Goal: Task Accomplishment & Management: Manage account settings

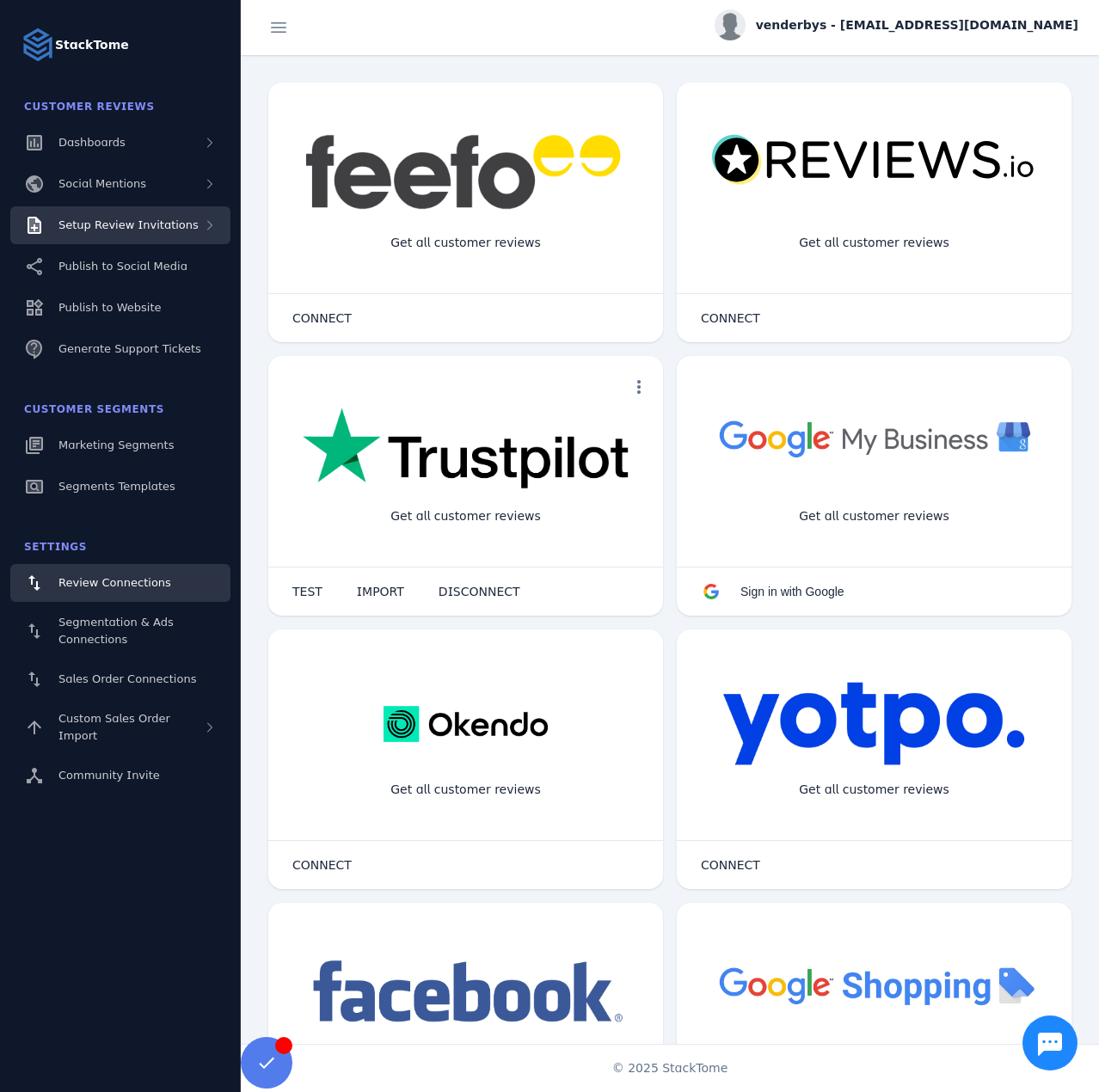
click at [183, 219] on div "Setup Review Invitations" at bounding box center [121, 225] width 220 height 38
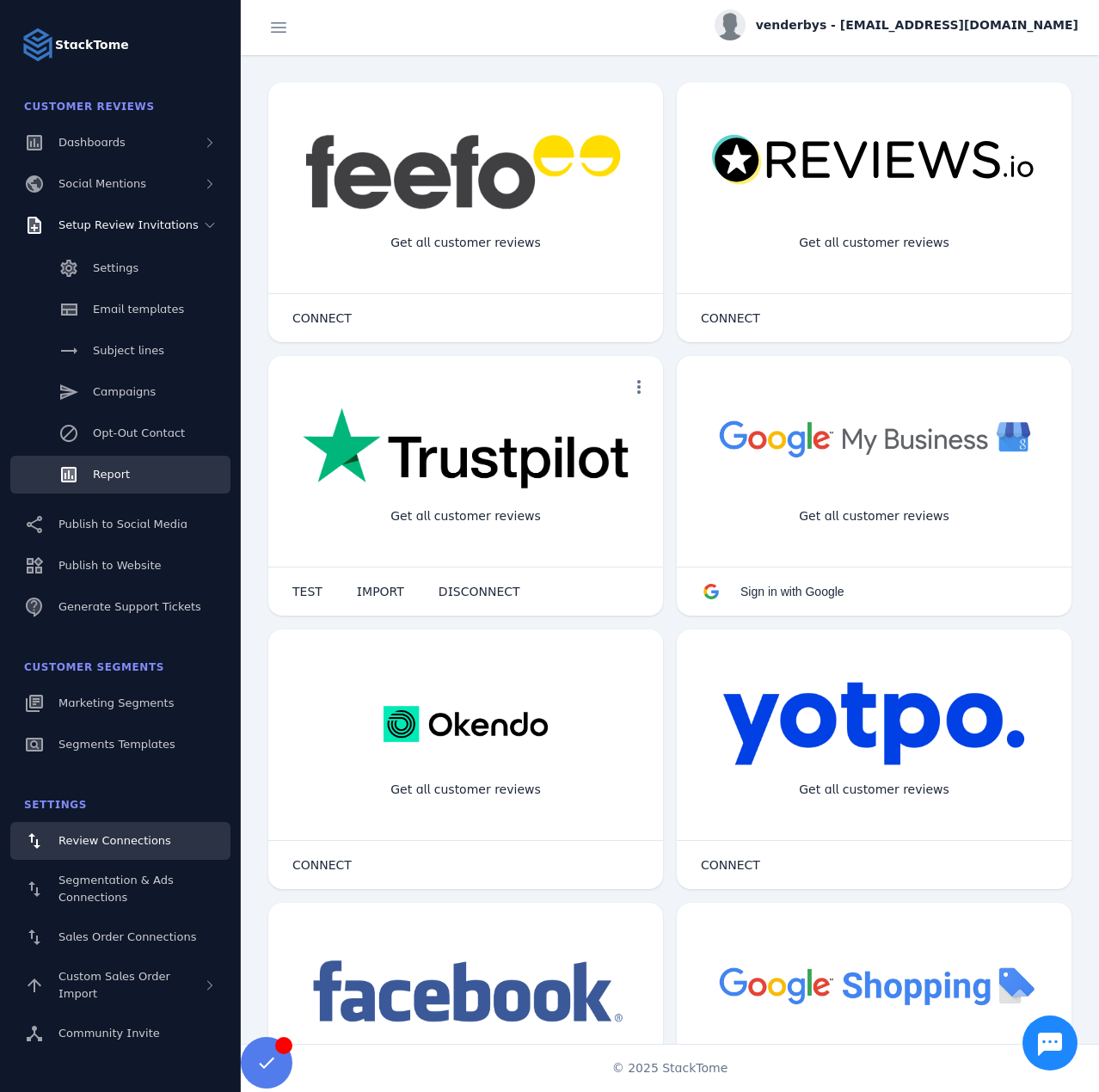
click at [135, 472] on link "Report" at bounding box center [121, 474] width 220 height 38
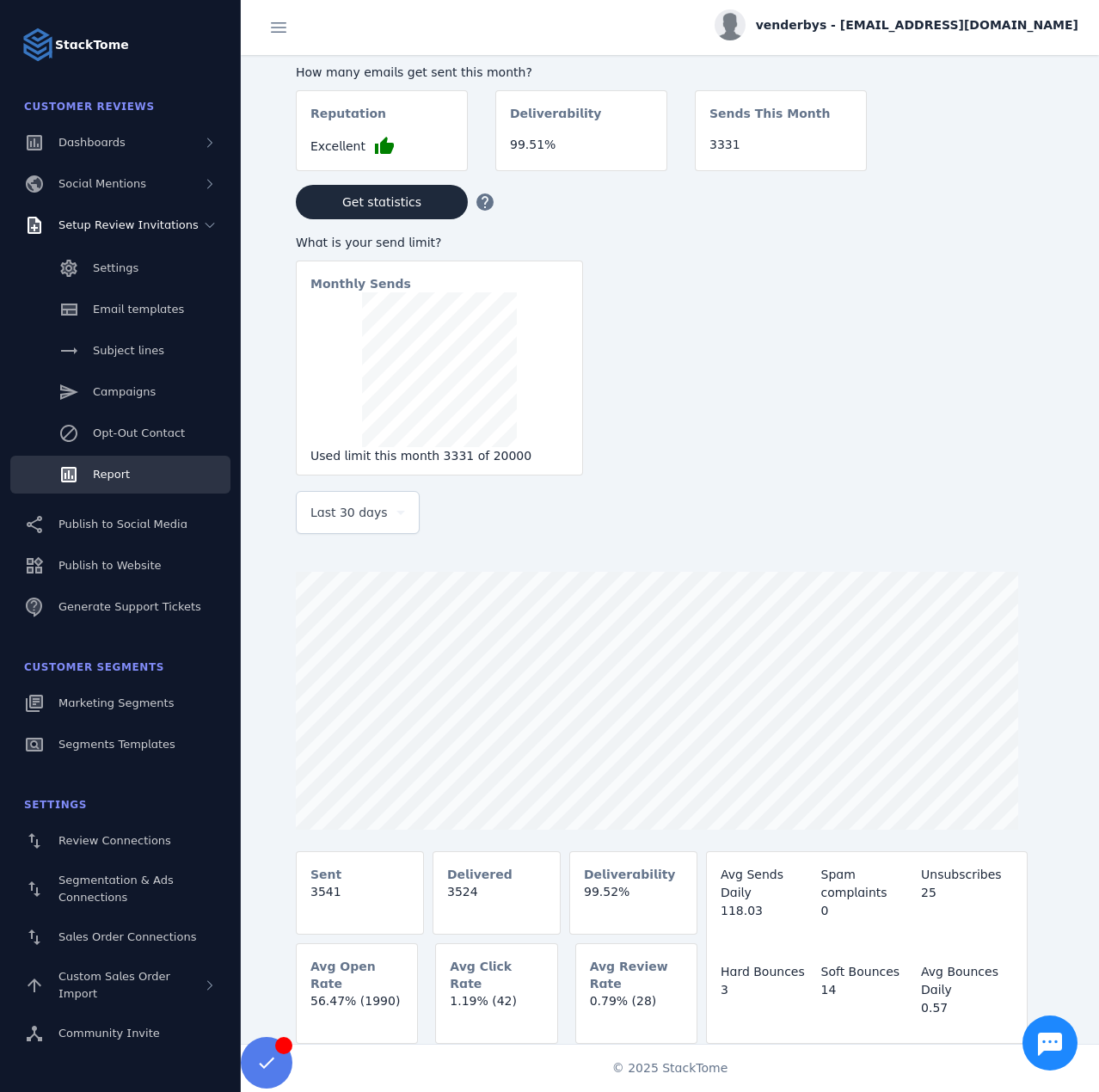
click at [370, 515] on span "Last 30 days" at bounding box center [349, 512] width 77 height 21
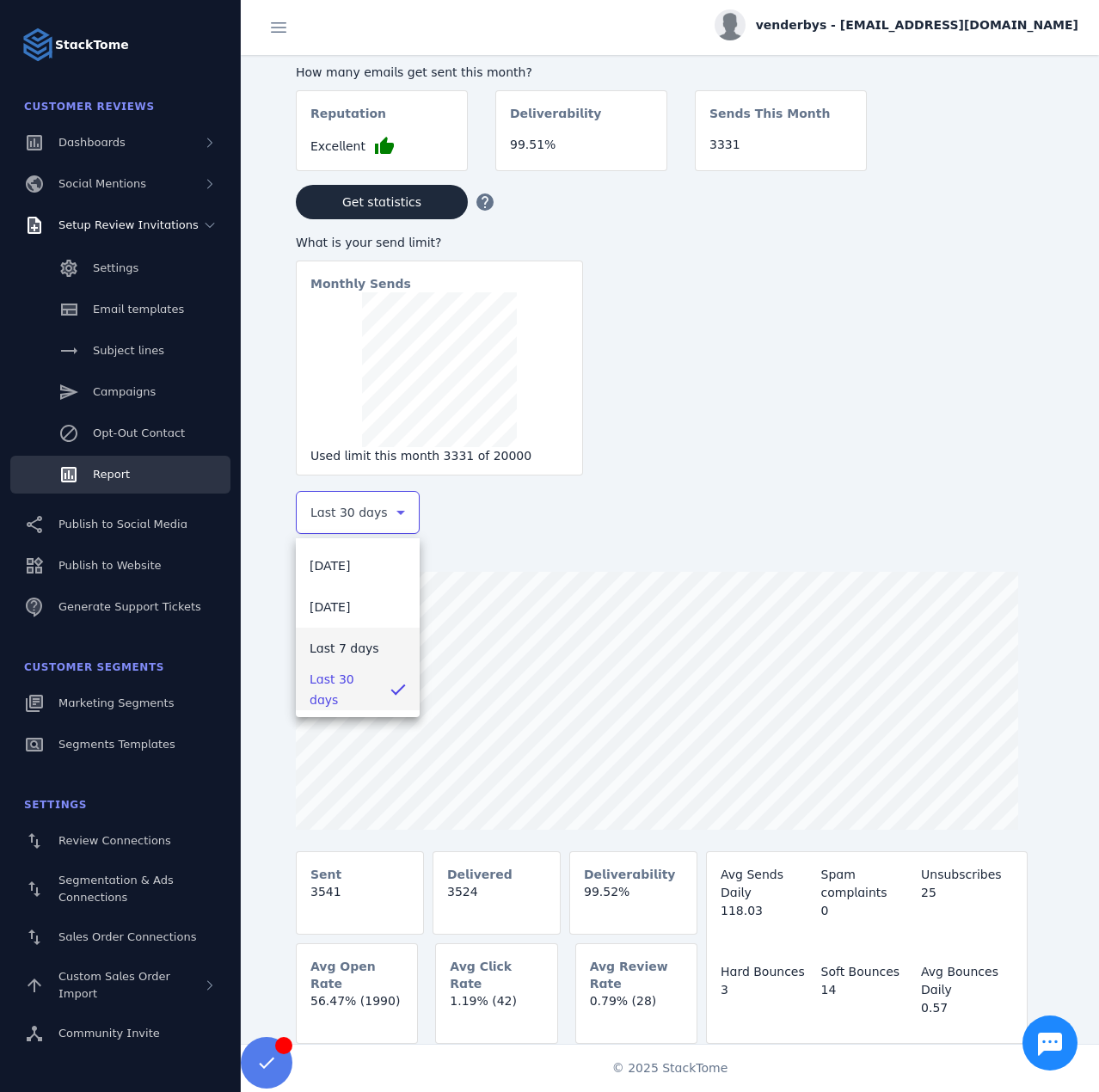
click at [334, 642] on span "Last 7 days" at bounding box center [345, 649] width 70 height 21
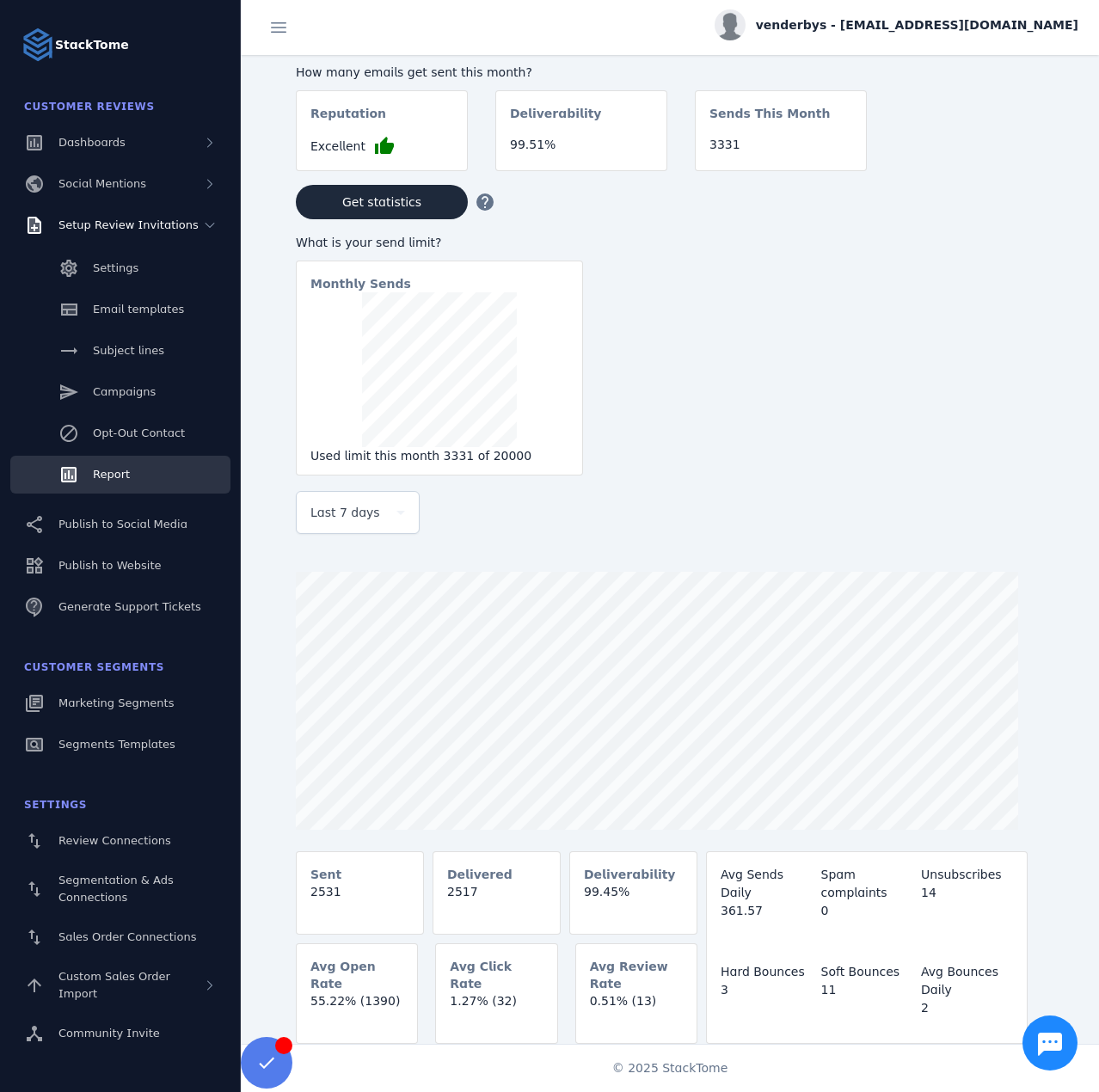
click at [887, 22] on span "venderbys - [EMAIL_ADDRESS][DOMAIN_NAME]" at bounding box center [917, 24] width 322 height 18
click at [993, 179] on button "Sign out" at bounding box center [1017, 166] width 124 height 41
